Goal: Task Accomplishment & Management: Manage account settings

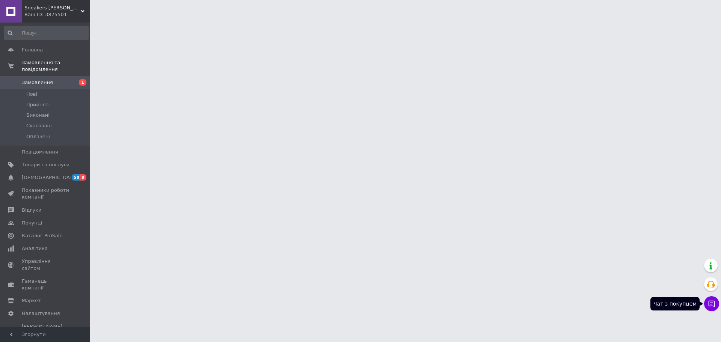
click at [710, 309] on button "Чат з покупцем" at bounding box center [711, 303] width 15 height 15
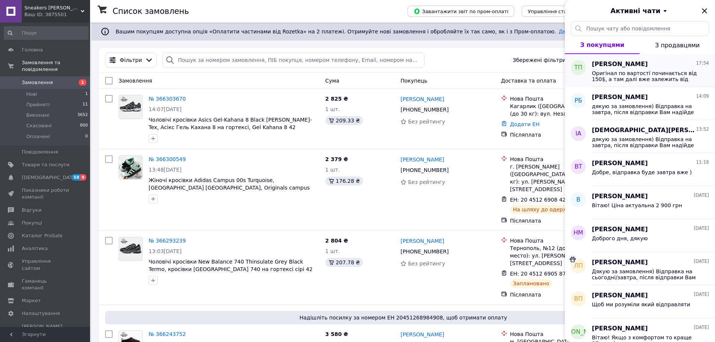
click at [637, 80] on span "Оригінал по вартості починається від 150$, а там далі вже залежить від моделі і…" at bounding box center [645, 76] width 107 height 12
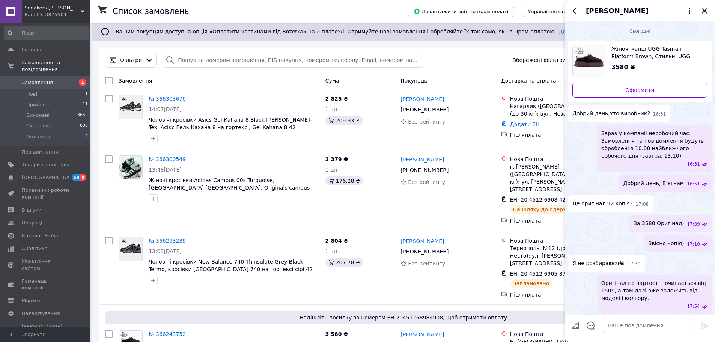
scroll to position [3, 0]
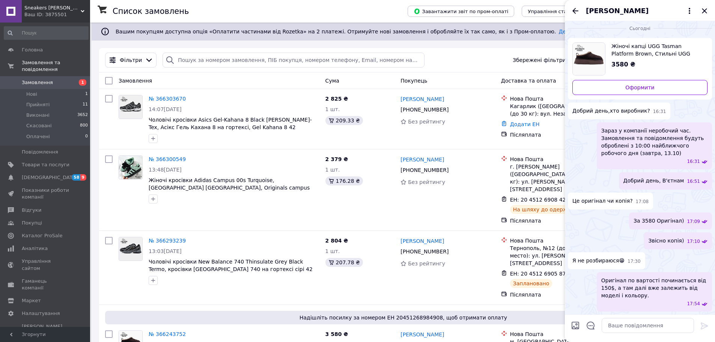
click at [577, 10] on icon "Назад" at bounding box center [575, 10] width 9 height 9
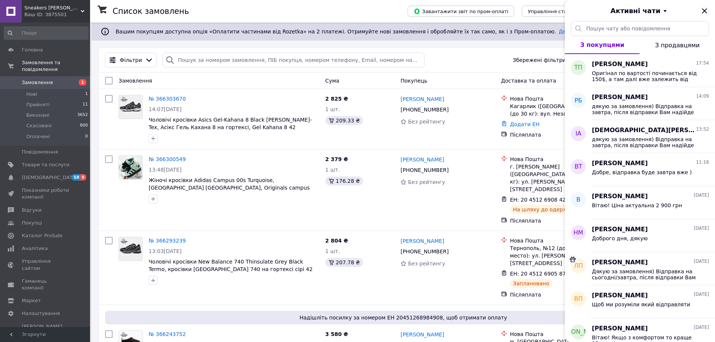
click at [707, 11] on icon "Закрити" at bounding box center [704, 10] width 9 height 9
